Goal: Task Accomplishment & Management: Manage account settings

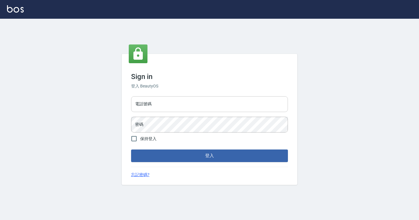
click at [186, 92] on input "電話號碼" at bounding box center [209, 104] width 157 height 16
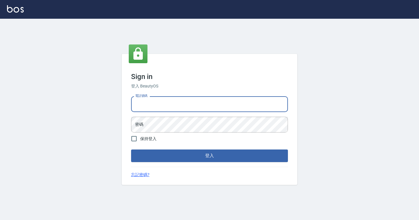
type input "7812080"
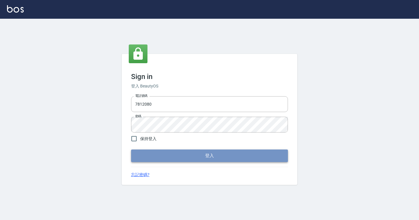
click at [178, 92] on button "登入" at bounding box center [209, 155] width 157 height 12
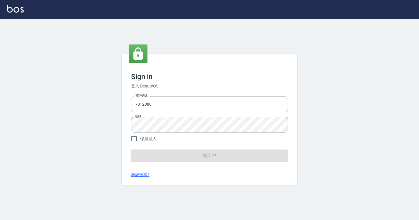
click at [178, 92] on form "電話號碼 [PHONE_NUMBER] 電話號碼 密碼 密碼 保持登入 登入中" at bounding box center [209, 128] width 157 height 68
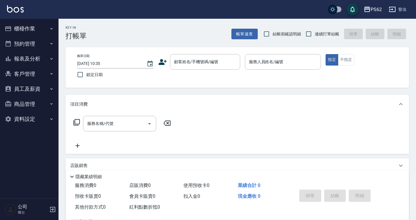
click at [33, 28] on button "櫃檯作業" at bounding box center [29, 28] width 54 height 15
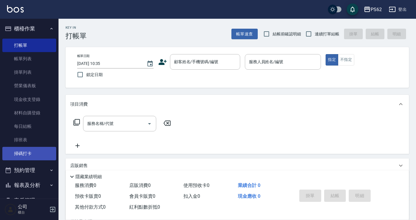
click at [32, 92] on link "掃碼打卡" at bounding box center [29, 153] width 54 height 13
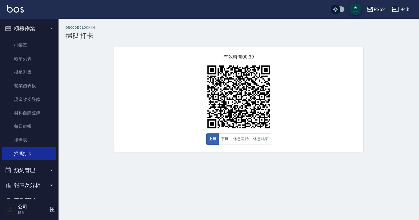
click at [201, 92] on div "有效時間 00:39 上班 下班 休息開始 休息結束" at bounding box center [238, 99] width 249 height 105
click at [28, 92] on button "報表及分析" at bounding box center [29, 185] width 54 height 15
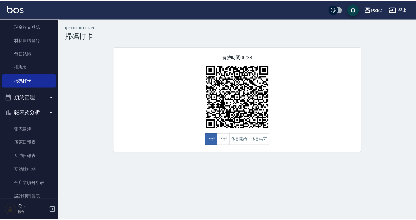
scroll to position [176, 0]
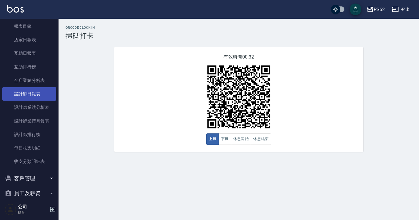
click at [24, 92] on link "設計師日報表" at bounding box center [29, 93] width 54 height 13
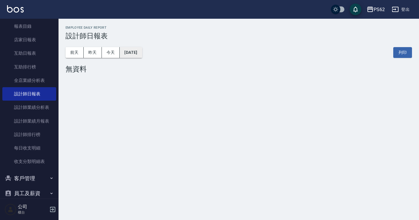
click at [131, 49] on button "[DATE]" at bounding box center [131, 52] width 22 height 11
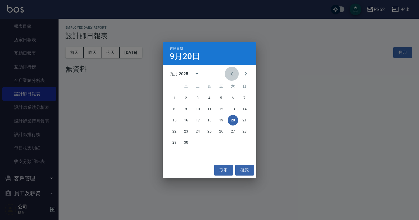
click at [201, 75] on icon "Previous month" at bounding box center [231, 73] width 7 height 7
click at [197, 92] on button "20" at bounding box center [197, 131] width 11 height 11
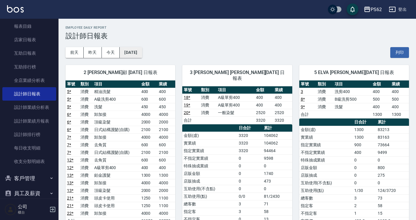
click at [142, 52] on button "[DATE]" at bounding box center [131, 52] width 22 height 11
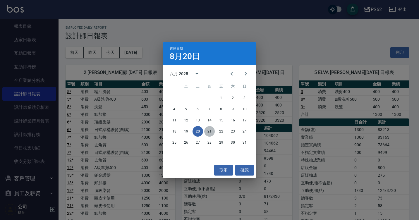
click at [201, 92] on button "21" at bounding box center [209, 131] width 11 height 11
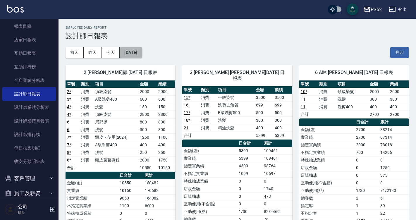
click at [136, 51] on button "[DATE]" at bounding box center [131, 52] width 22 height 11
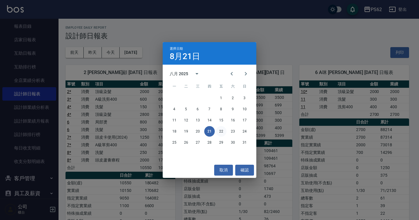
click at [201, 92] on button "22" at bounding box center [221, 131] width 11 height 11
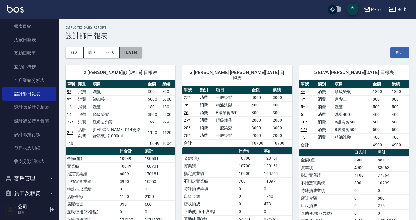
click at [139, 51] on button "[DATE]" at bounding box center [131, 52] width 22 height 11
click at [127, 49] on button "[DATE]" at bounding box center [131, 52] width 22 height 11
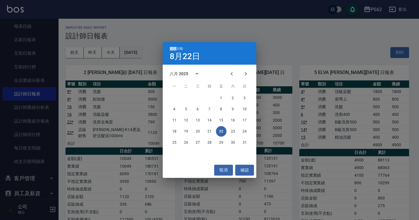
click at [127, 49] on div "選擇日期 [DATE] 八月 2025 一 二 三 四 五 六 日 1 2 3 4 5 6 7 8 9 10 11 12 13 14 15 16 17 18 …" at bounding box center [209, 110] width 419 height 220
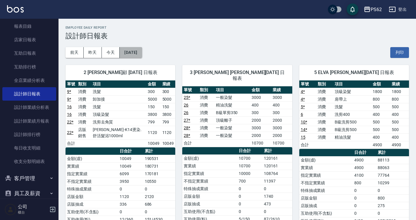
click at [142, 52] on button "[DATE]" at bounding box center [131, 52] width 22 height 11
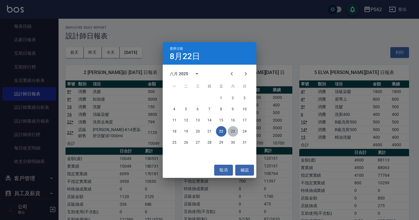
click at [201, 92] on button "23" at bounding box center [233, 131] width 11 height 11
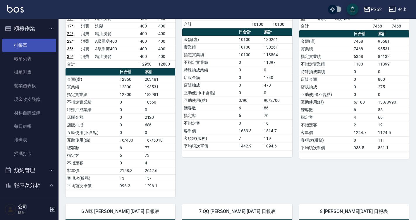
scroll to position [117, 0]
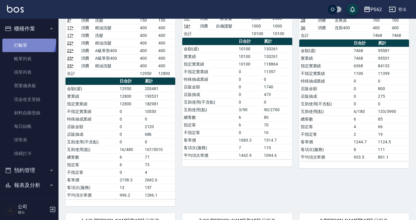
click at [23, 39] on link "打帳單" at bounding box center [29, 45] width 54 height 13
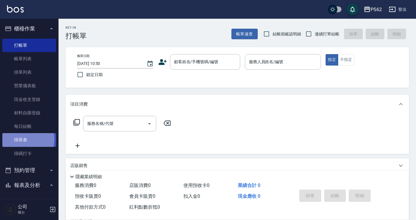
click at [22, 92] on link "排班表" at bounding box center [29, 139] width 54 height 13
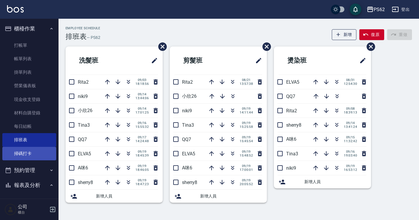
click at [25, 92] on link "掃碼打卡" at bounding box center [29, 153] width 54 height 13
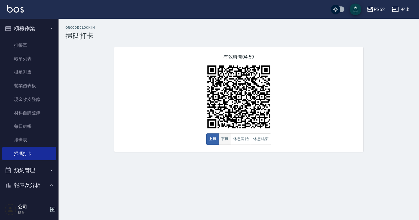
click at [201, 92] on button "下班" at bounding box center [225, 138] width 13 height 11
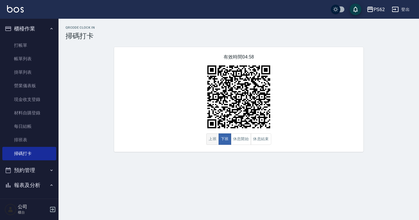
click at [201, 92] on button "上班" at bounding box center [212, 138] width 13 height 11
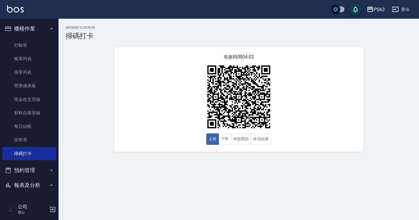
click at [201, 92] on img at bounding box center [238, 96] width 73 height 73
drag, startPoint x: 59, startPoint y: 98, endPoint x: 61, endPoint y: 184, distance: 86.3
click at [61, 92] on div "QRcode Clock In 掃碼打卡 有效時間 03:57 上班 下班 休息開始 休息結束" at bounding box center [209, 110] width 419 height 220
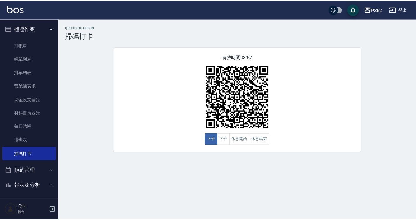
scroll to position [157, 0]
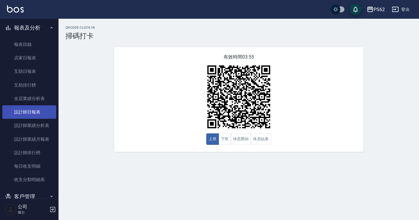
click at [41, 92] on link "設計師日報表" at bounding box center [29, 111] width 54 height 13
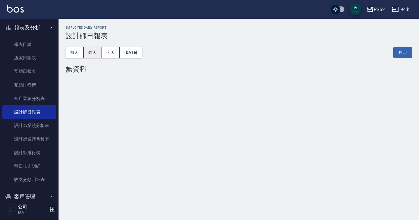
click at [92, 51] on button "昨天" at bounding box center [93, 52] width 18 height 11
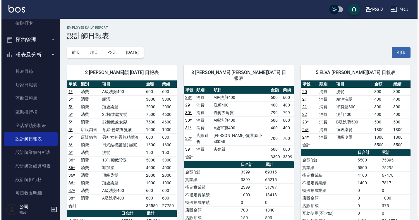
scroll to position [99, 0]
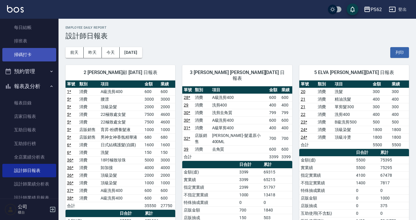
click at [33, 56] on link "掃碼打卡" at bounding box center [29, 54] width 54 height 13
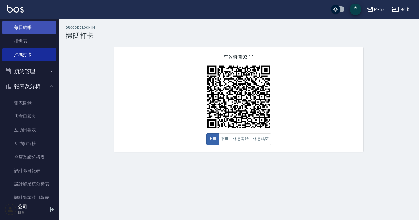
click at [25, 31] on link "每日結帳" at bounding box center [29, 27] width 54 height 13
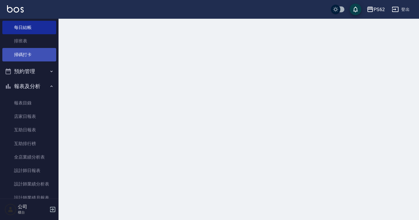
click at [23, 55] on link "掃碼打卡" at bounding box center [29, 54] width 54 height 13
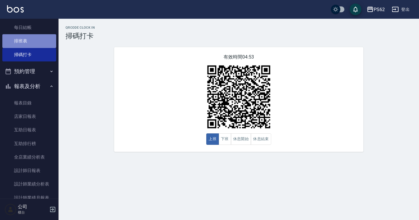
click at [33, 44] on link "排班表" at bounding box center [29, 40] width 54 height 13
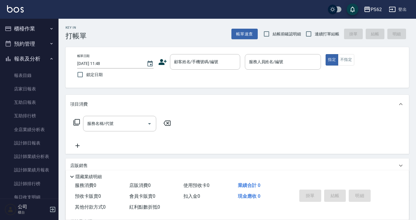
click at [42, 39] on button "預約管理" at bounding box center [29, 43] width 54 height 15
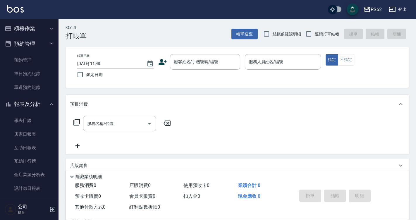
click at [44, 27] on button "櫃檯作業" at bounding box center [29, 28] width 54 height 15
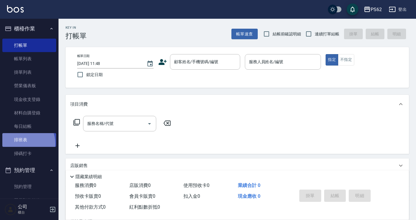
click at [22, 143] on link "排班表" at bounding box center [29, 139] width 54 height 13
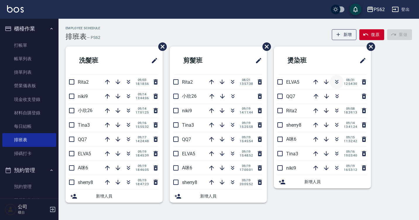
click at [332, 82] on button "button" at bounding box center [337, 82] width 14 height 14
click at [364, 35] on icon "button" at bounding box center [365, 34] width 5 height 2
click at [336, 154] on icon "button" at bounding box center [336, 153] width 7 height 7
